Goal: Navigation & Orientation: Find specific page/section

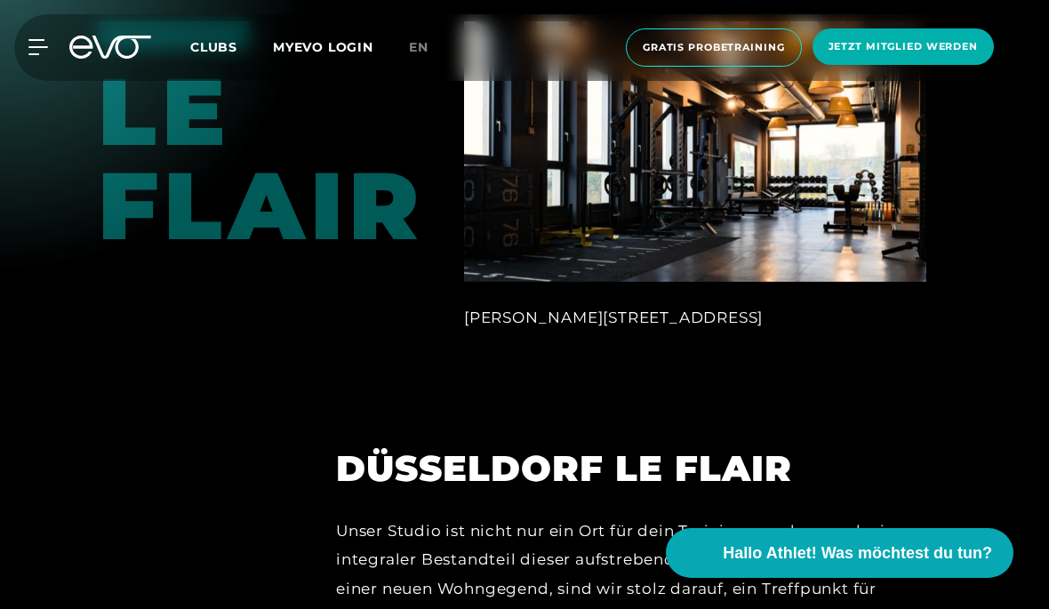
scroll to position [2222, 0]
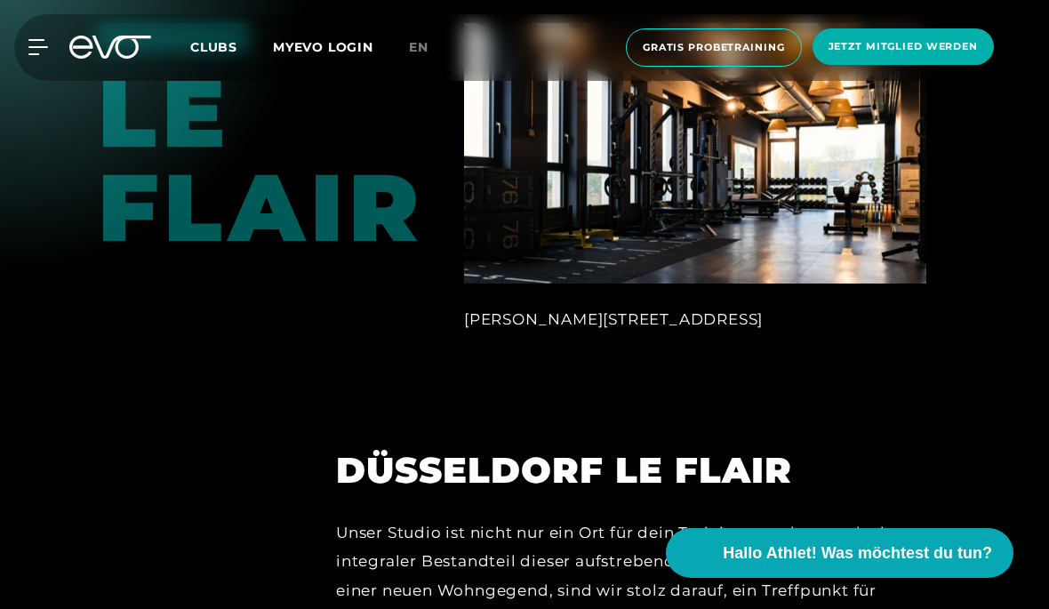
click at [535, 219] on img at bounding box center [695, 153] width 462 height 260
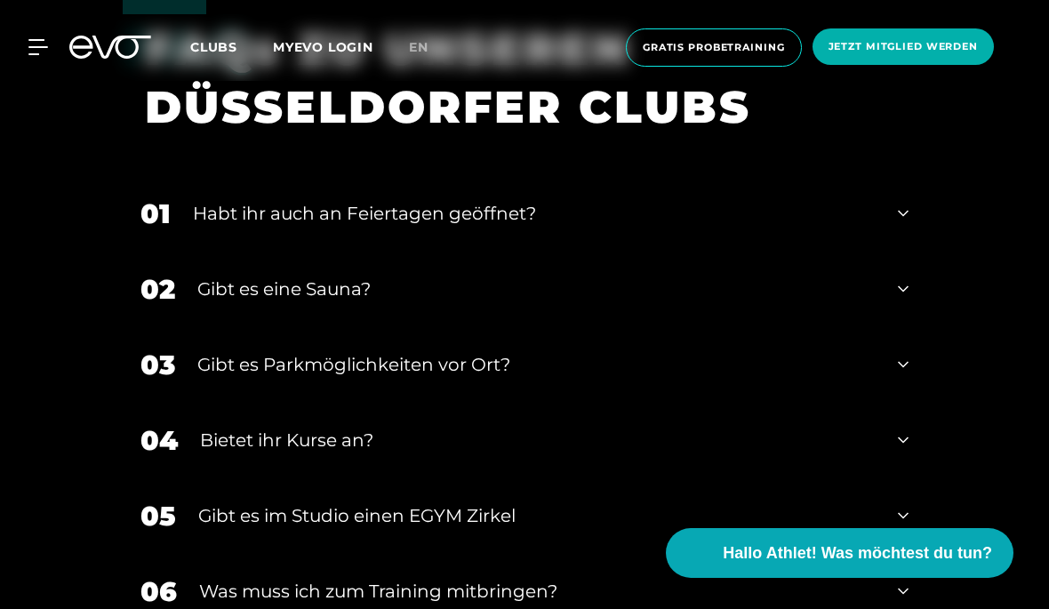
scroll to position [4925, 0]
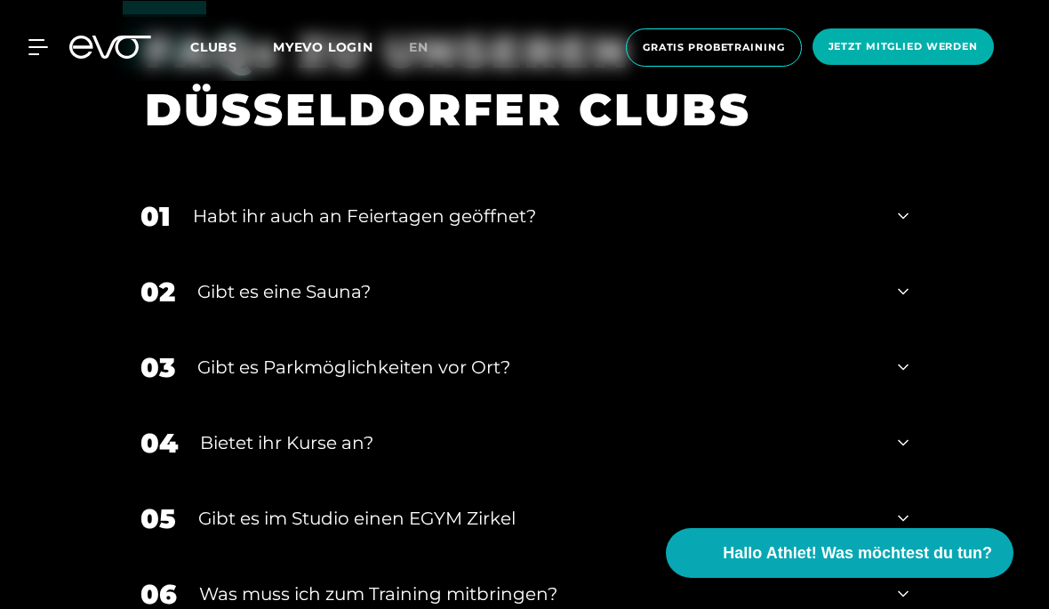
click at [217, 229] on div "Habt ihr auch an Feiertagen geöffnet?" at bounding box center [534, 216] width 683 height 27
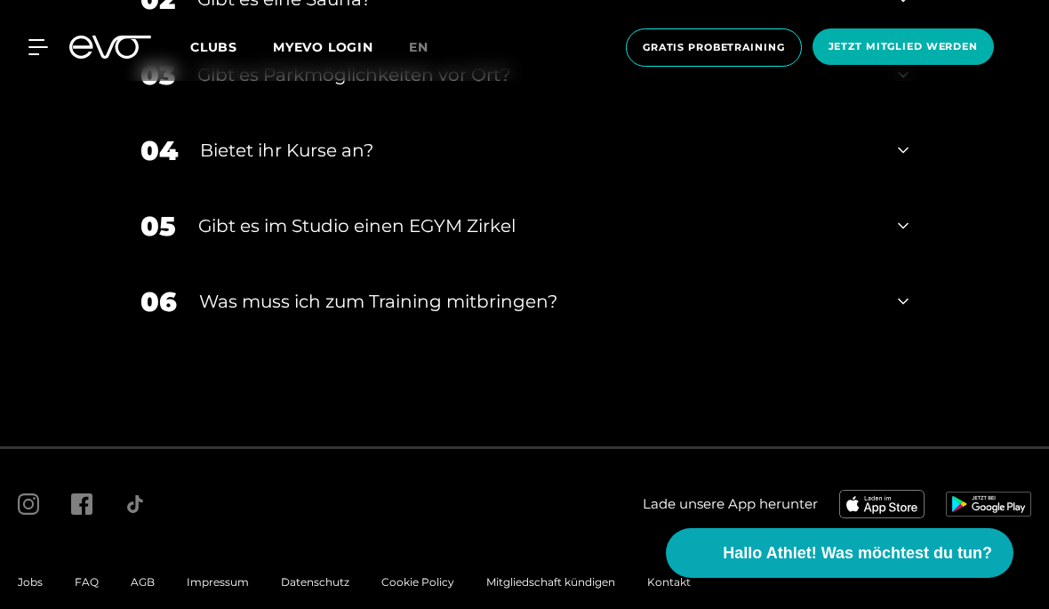
scroll to position [5367, 0]
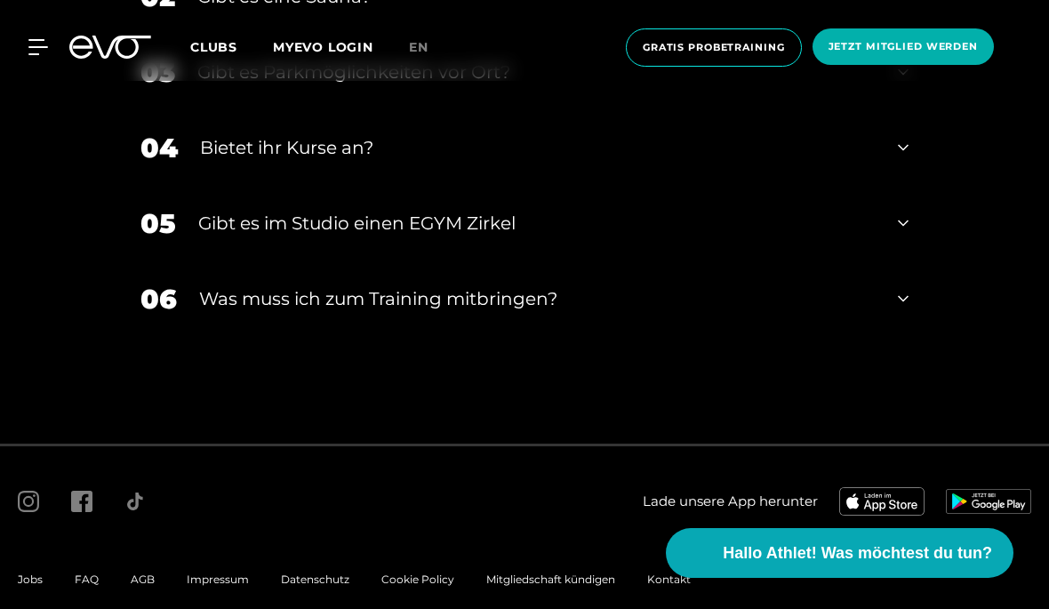
click at [220, 236] on div "Gibt es im Studio einen EGYM Zirkel" at bounding box center [536, 223] width 677 height 27
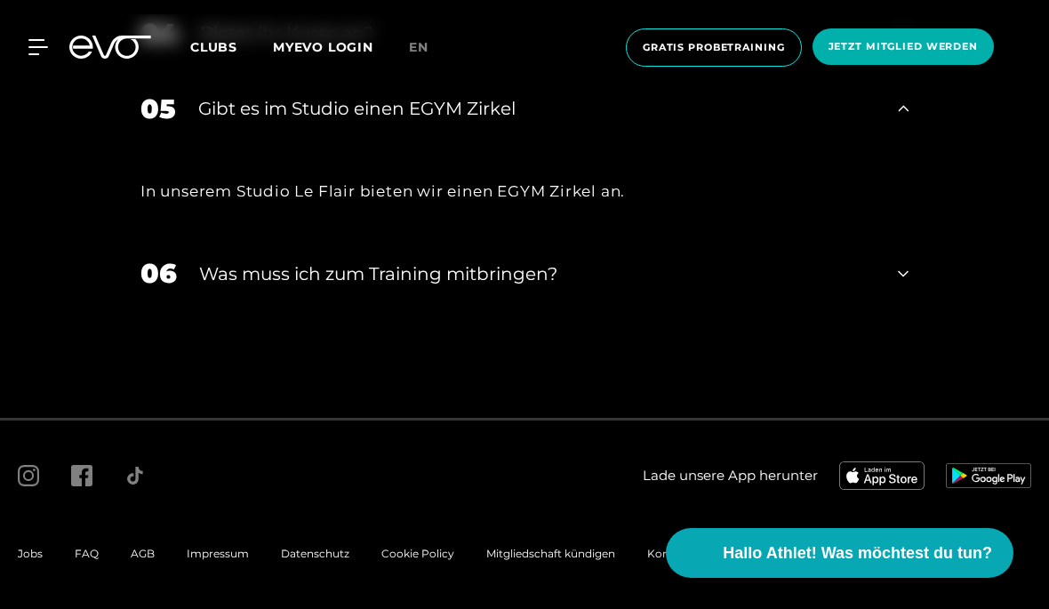
scroll to position [5533, 0]
click at [215, 287] on div "Was muss ich zum Training mitbringen?" at bounding box center [537, 273] width 676 height 27
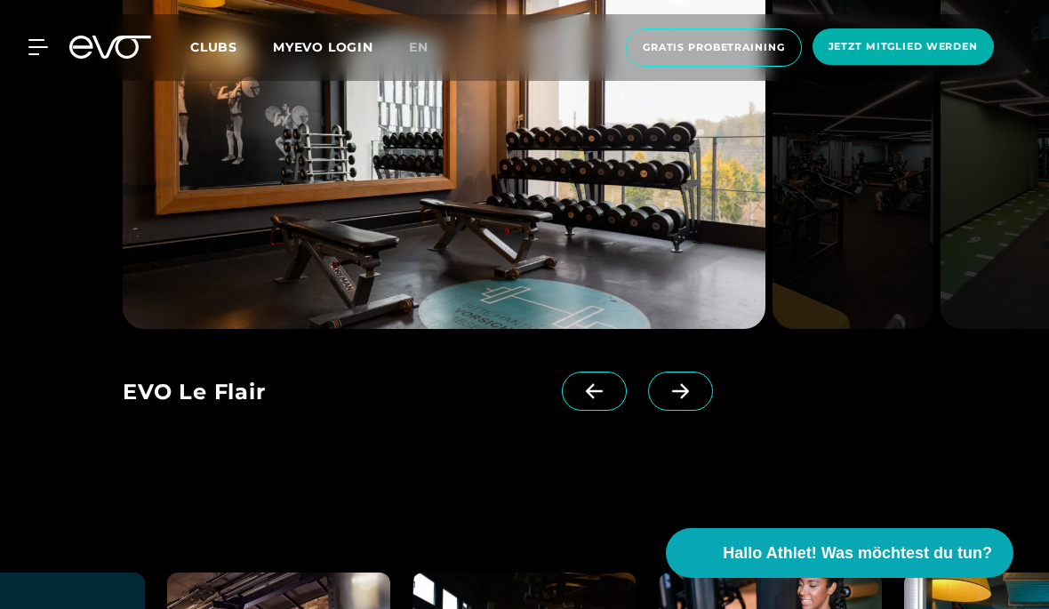
scroll to position [3302, 0]
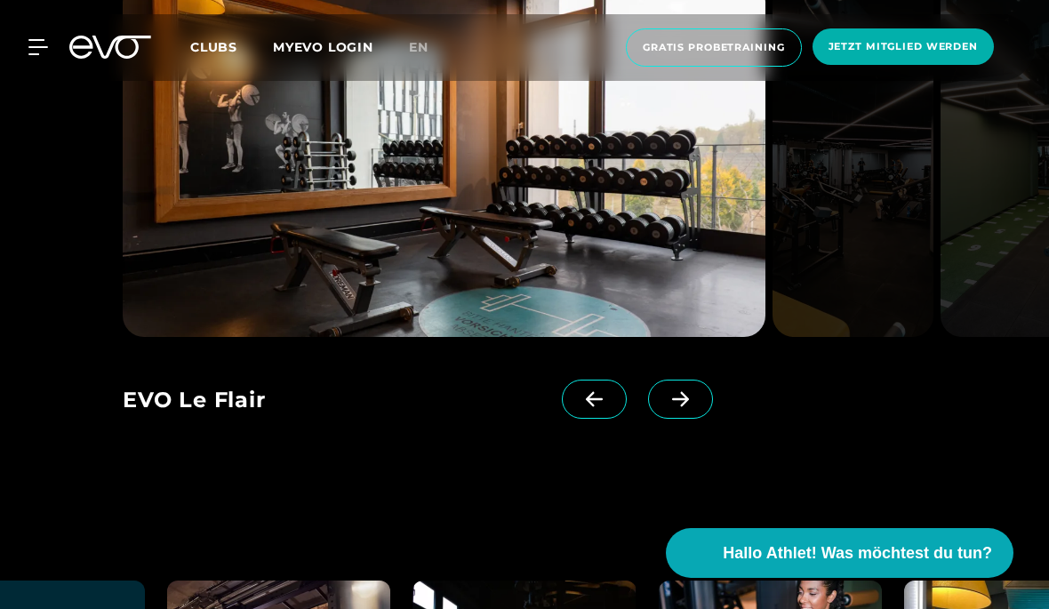
click at [183, 424] on div "EVO Unterbilk" at bounding box center [342, 401] width 439 height 44
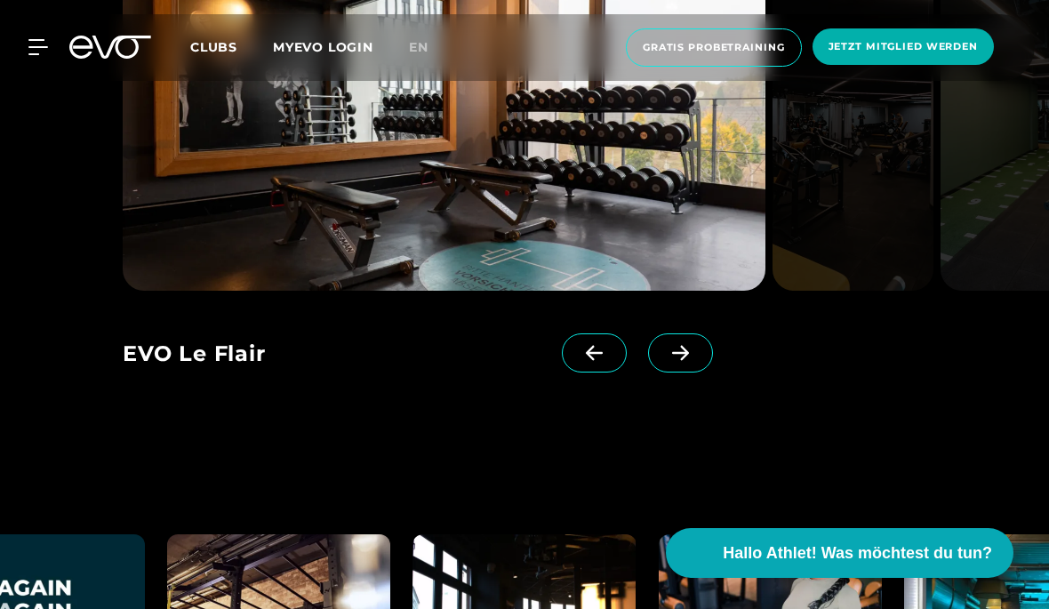
scroll to position [3359, 0]
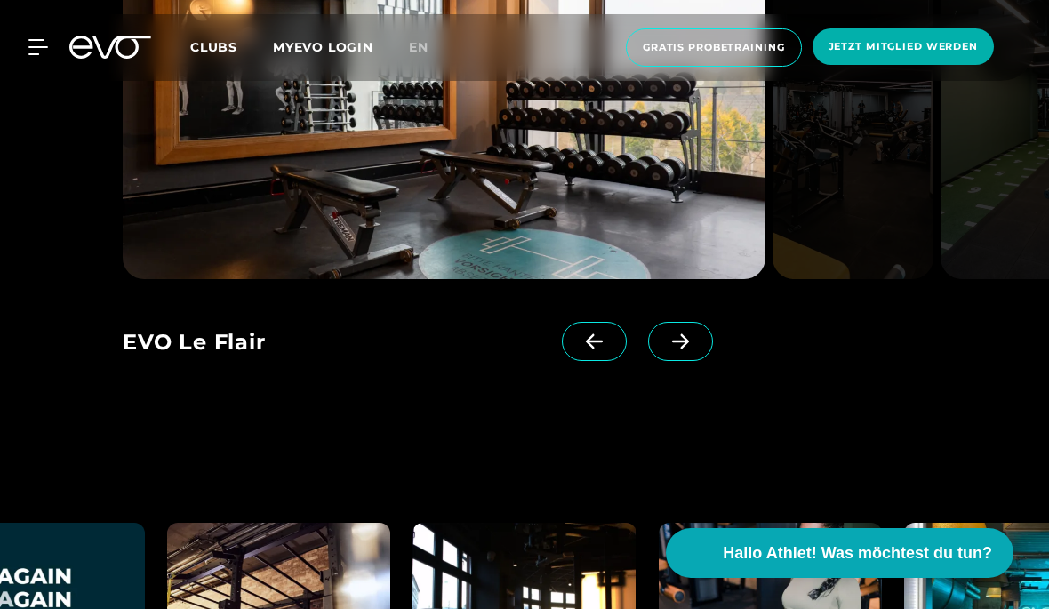
click at [675, 361] on span at bounding box center [680, 341] width 65 height 39
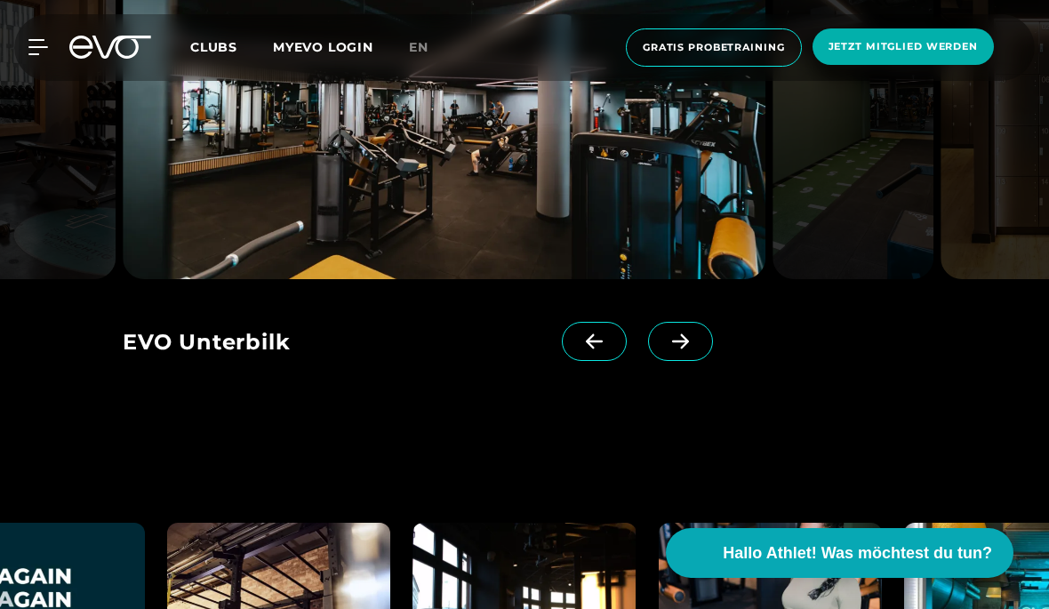
click at [668, 349] on icon at bounding box center [680, 341] width 31 height 16
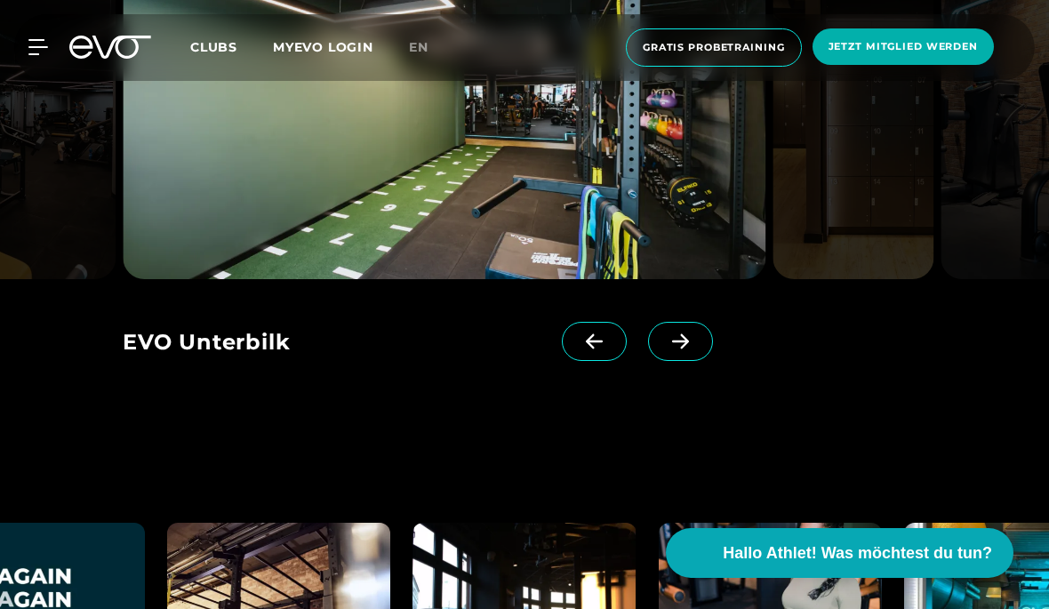
click at [665, 361] on span at bounding box center [680, 341] width 65 height 39
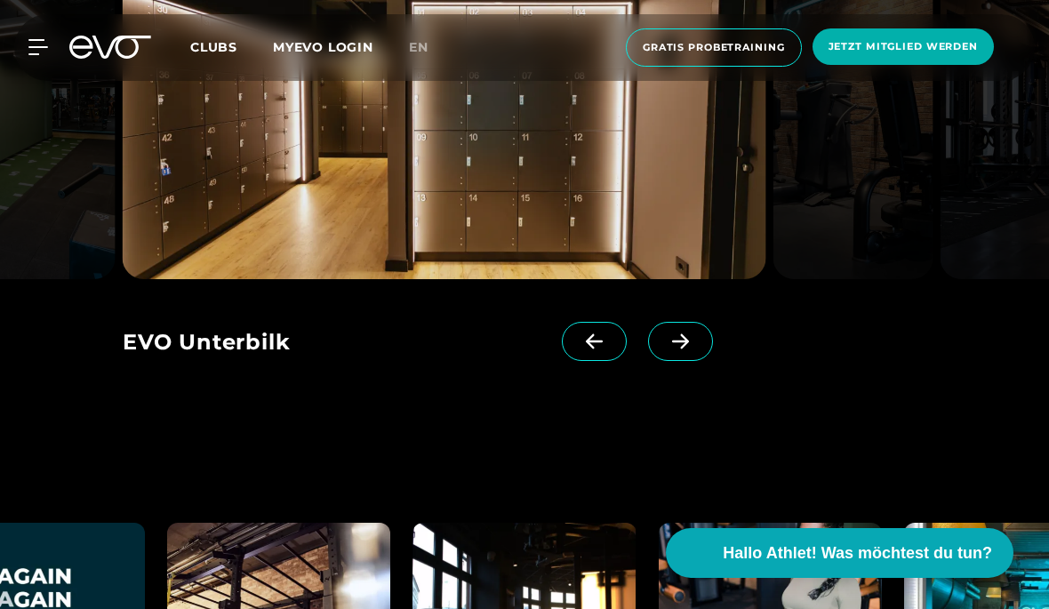
click at [661, 361] on span at bounding box center [680, 341] width 65 height 39
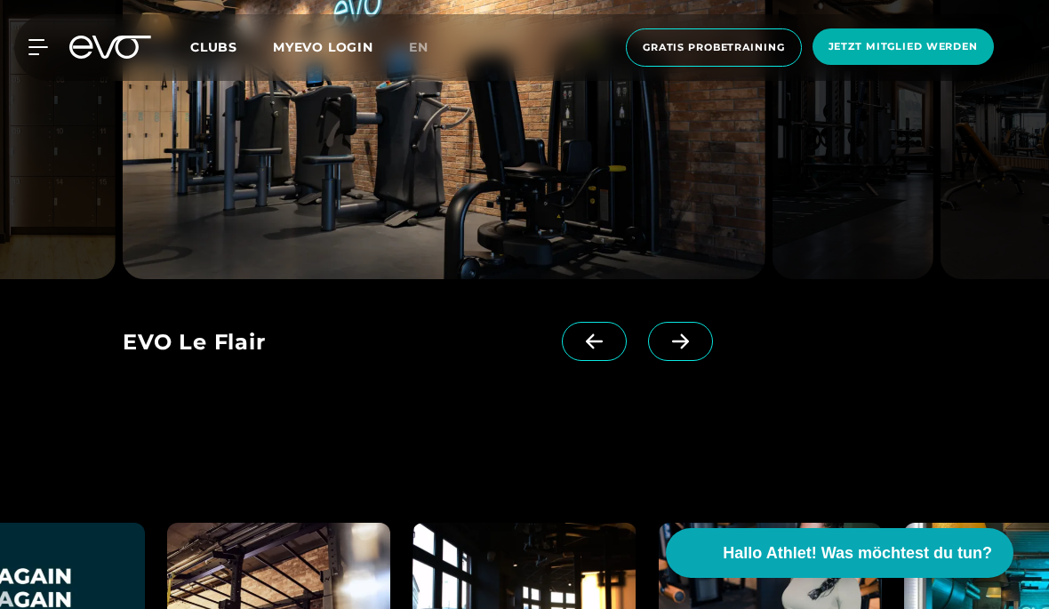
click at [660, 361] on span at bounding box center [680, 341] width 65 height 39
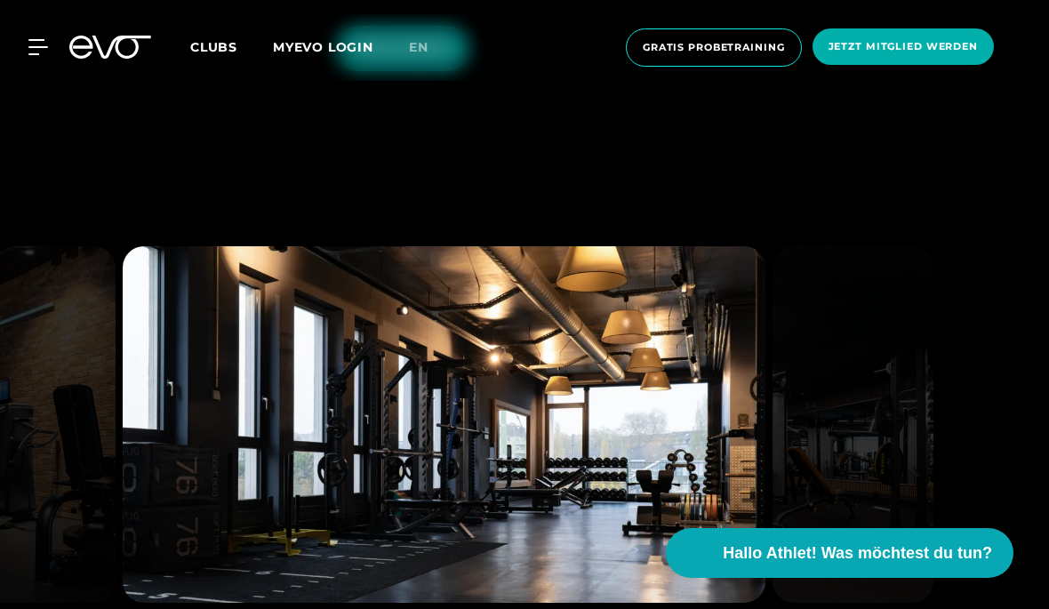
scroll to position [3017, 0]
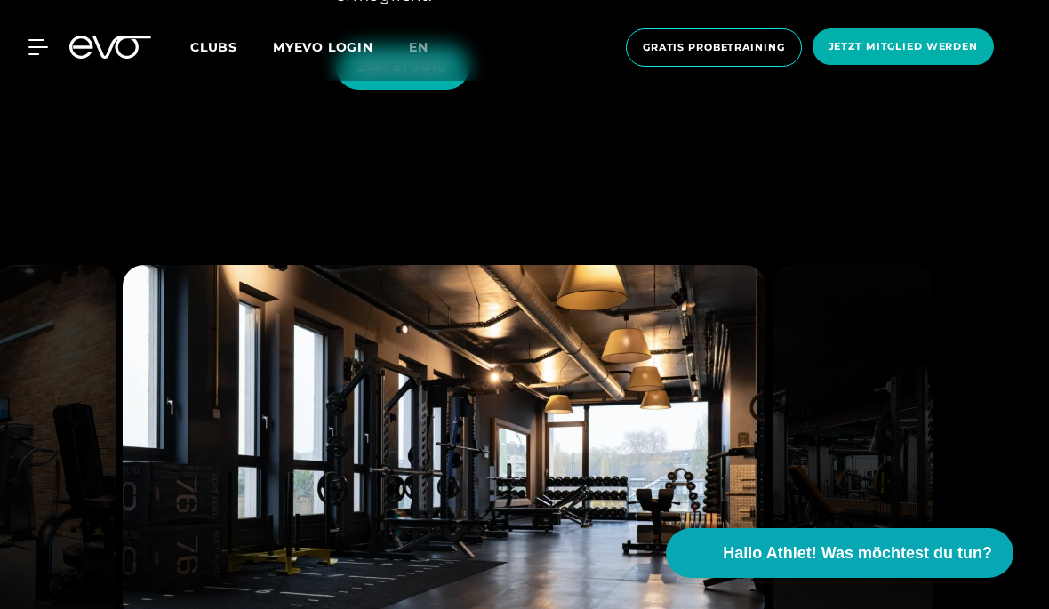
click at [212, 49] on span "Clubs" at bounding box center [213, 47] width 47 height 16
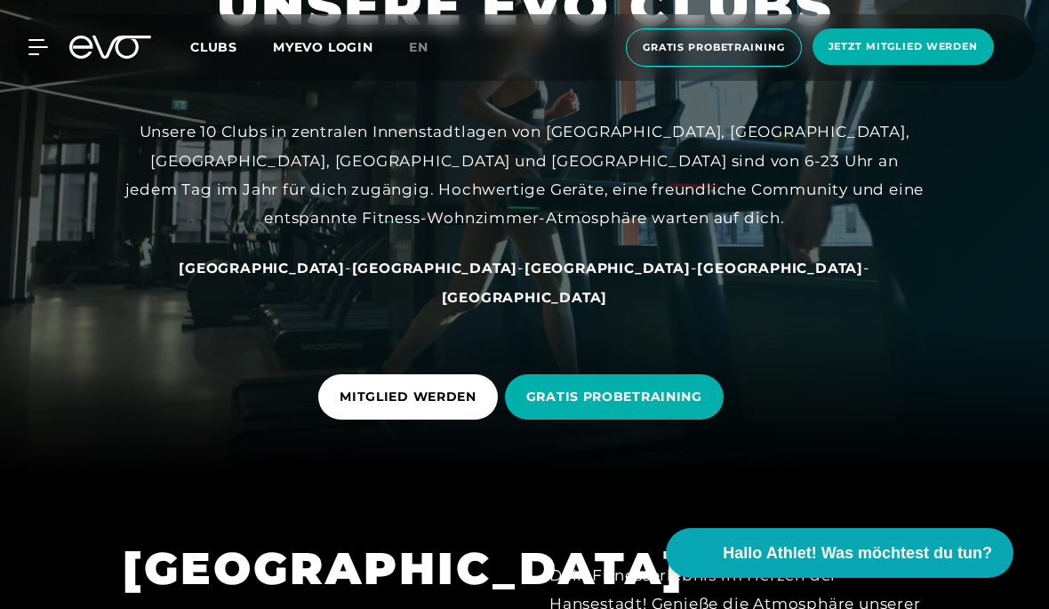
scroll to position [253, 0]
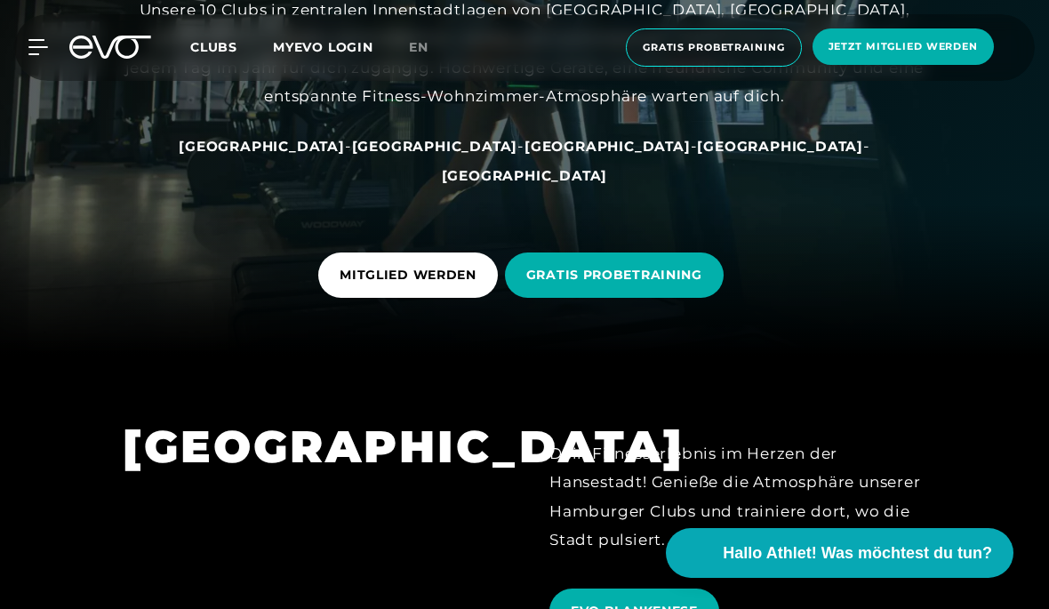
click at [524, 155] on span "[GEOGRAPHIC_DATA]" at bounding box center [607, 146] width 166 height 17
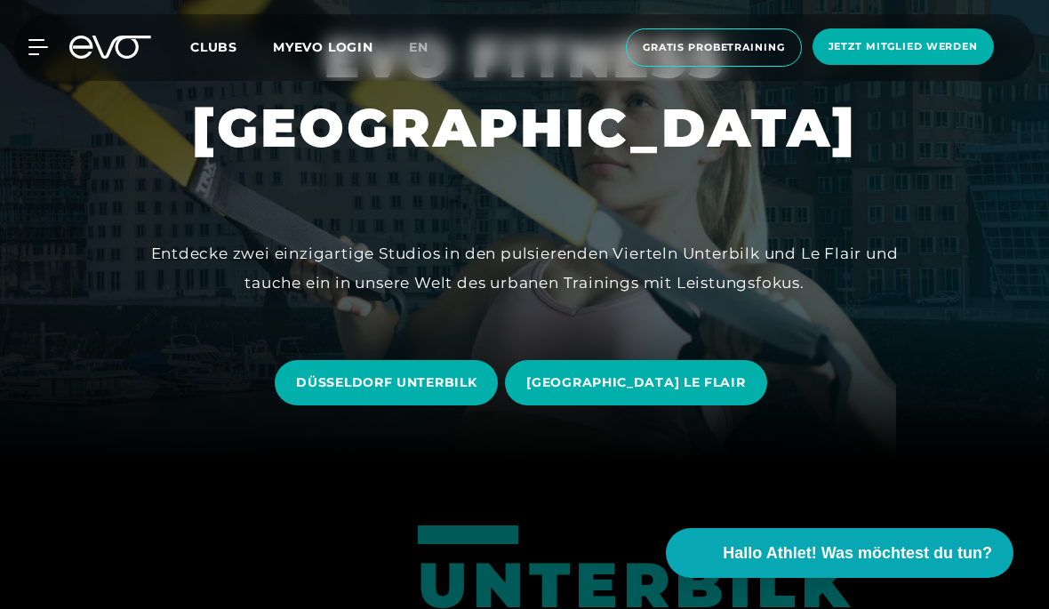
scroll to position [152, 0]
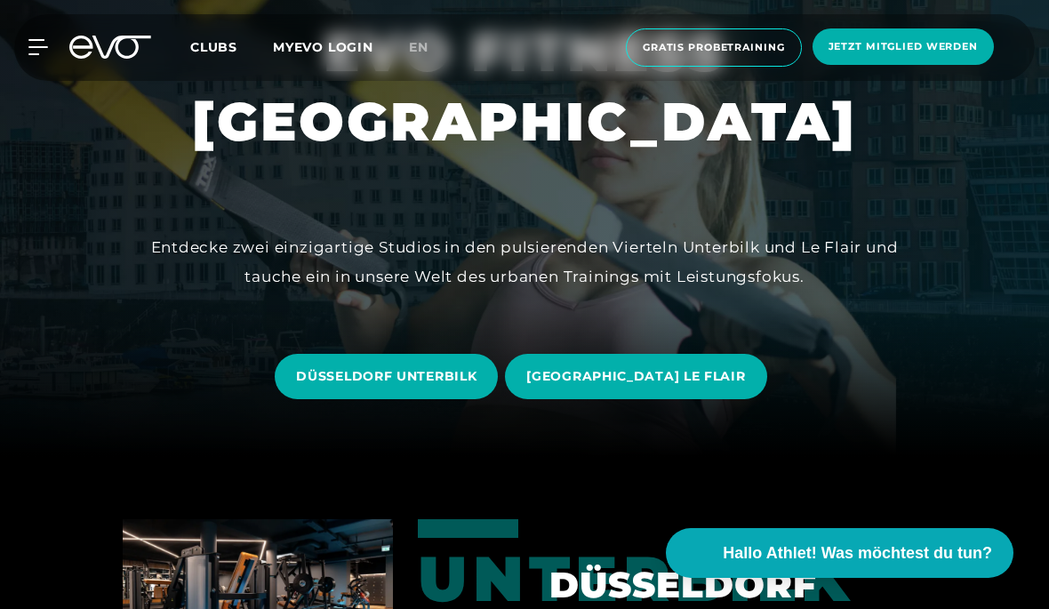
click at [585, 386] on span "[GEOGRAPHIC_DATA] LE FLAIR" at bounding box center [635, 376] width 219 height 19
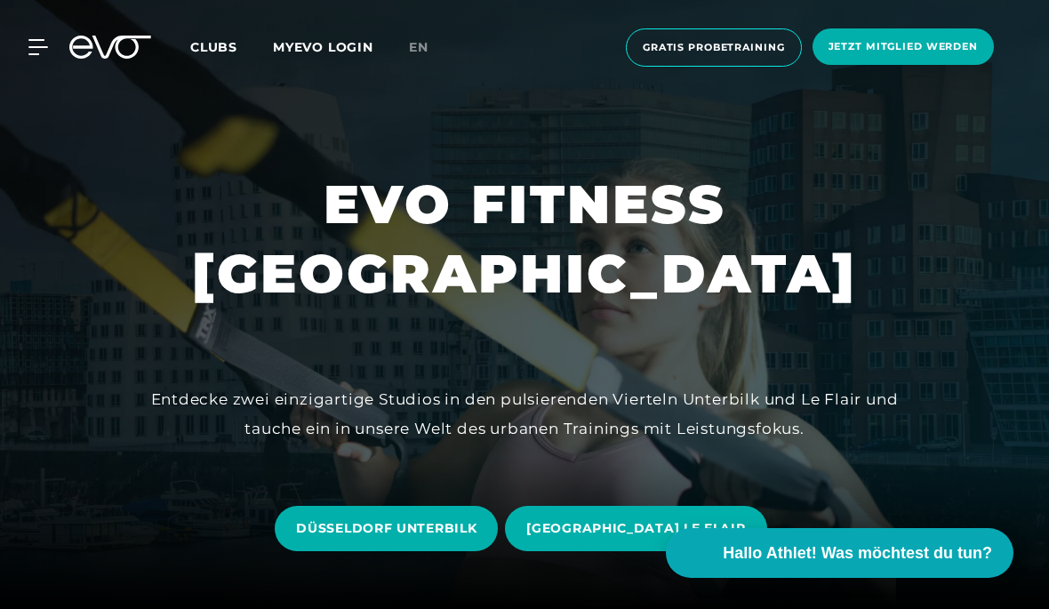
click at [315, 52] on link "MYEVO LOGIN" at bounding box center [323, 47] width 100 height 16
